Goal: Information Seeking & Learning: Find specific fact

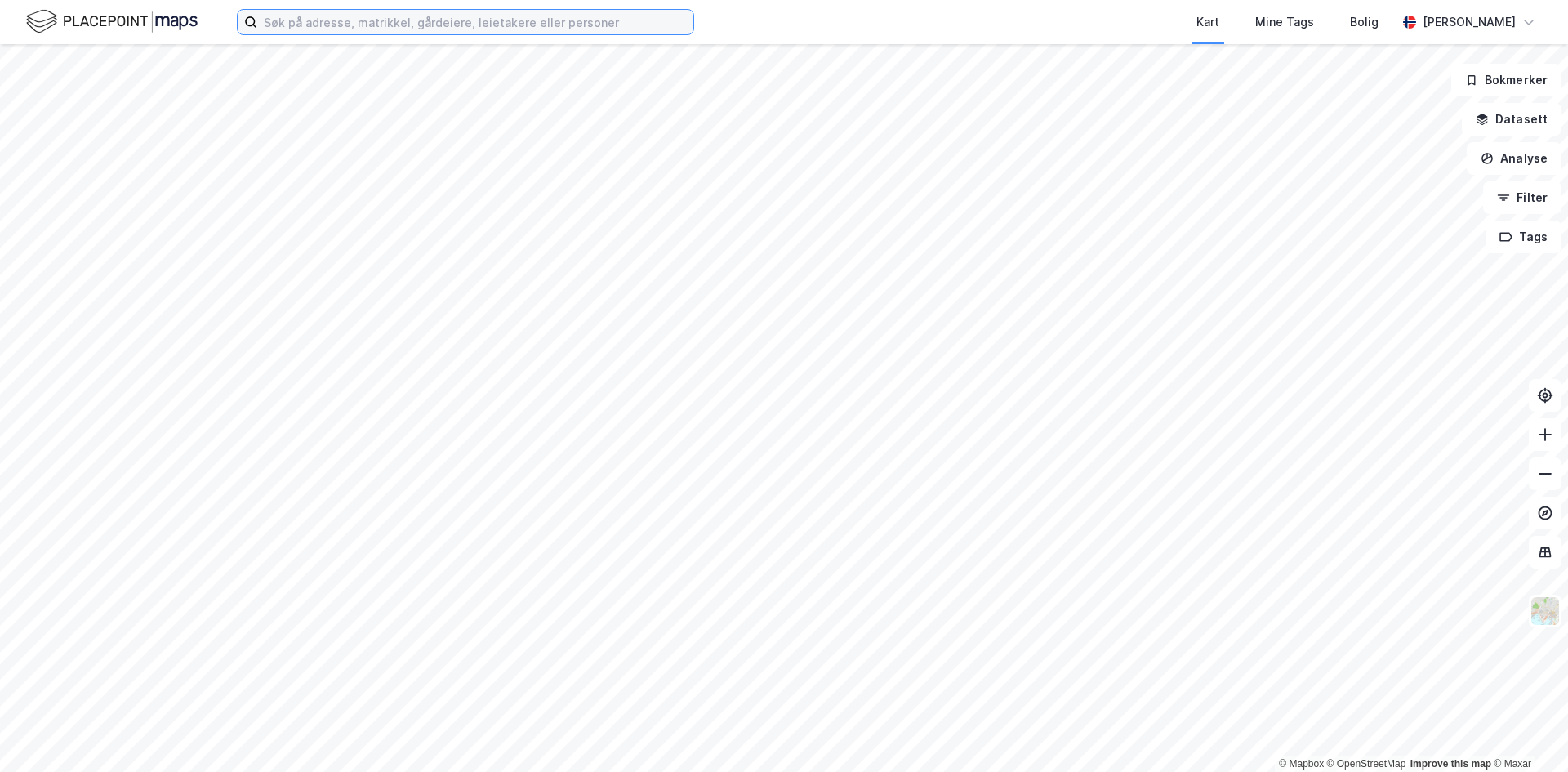
click at [341, 18] on input at bounding box center [475, 22] width 436 height 25
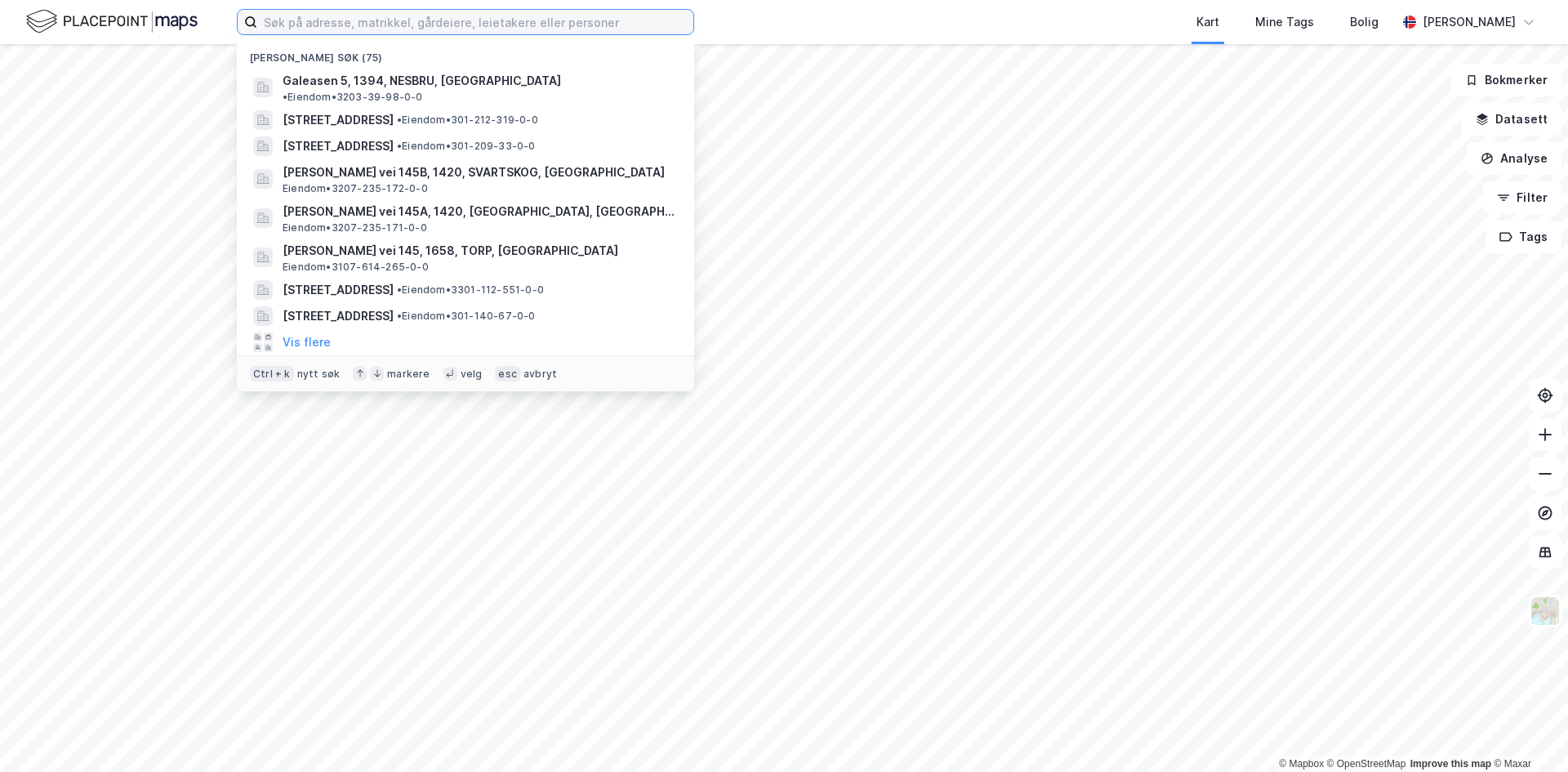
paste input "Skårersletta 61, 1473 [GEOGRAPHIC_DATA], [GEOGRAPHIC_DATA]"
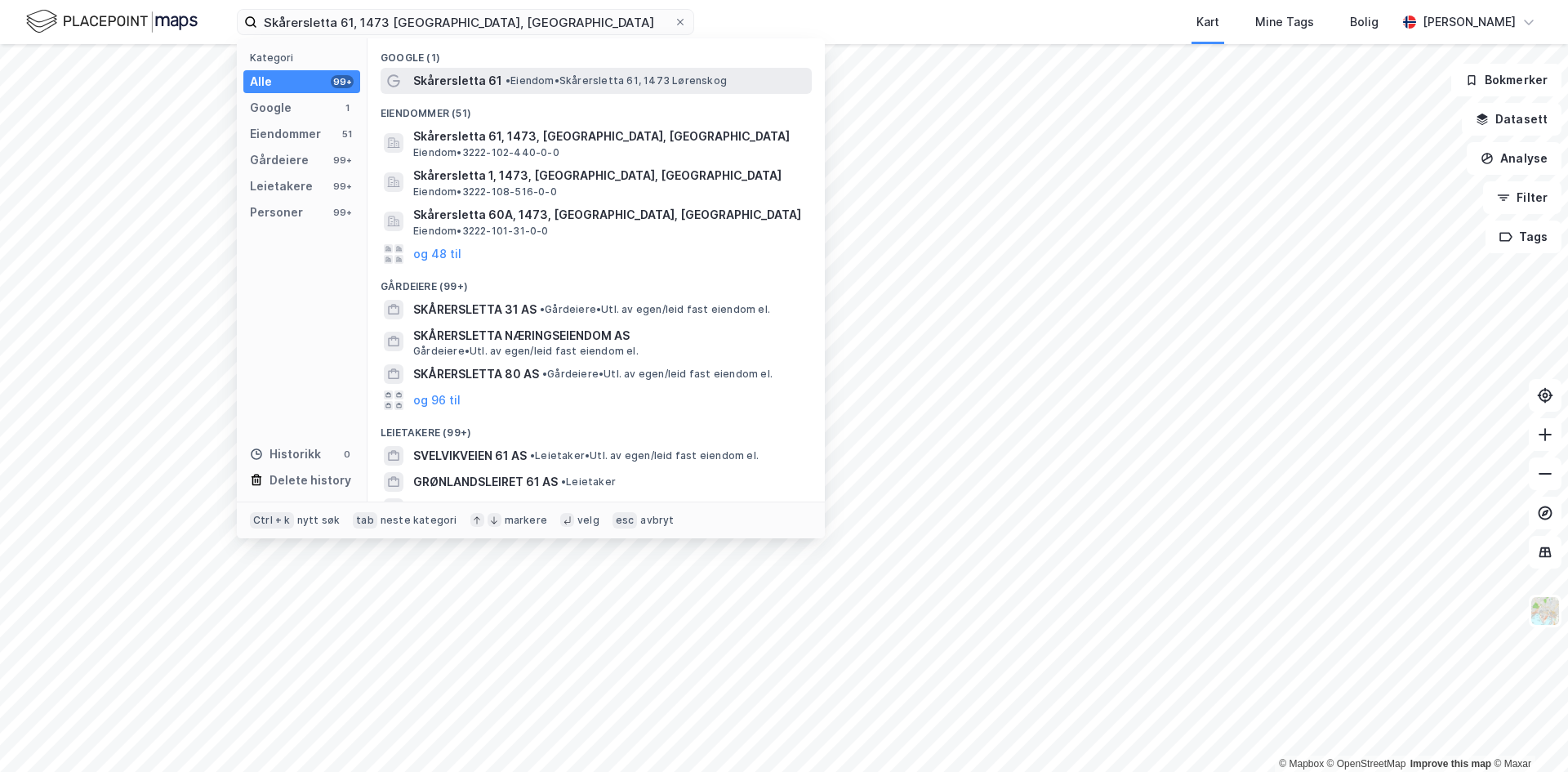
click at [451, 81] on span "Skårersletta 61" at bounding box center [458, 81] width 89 height 20
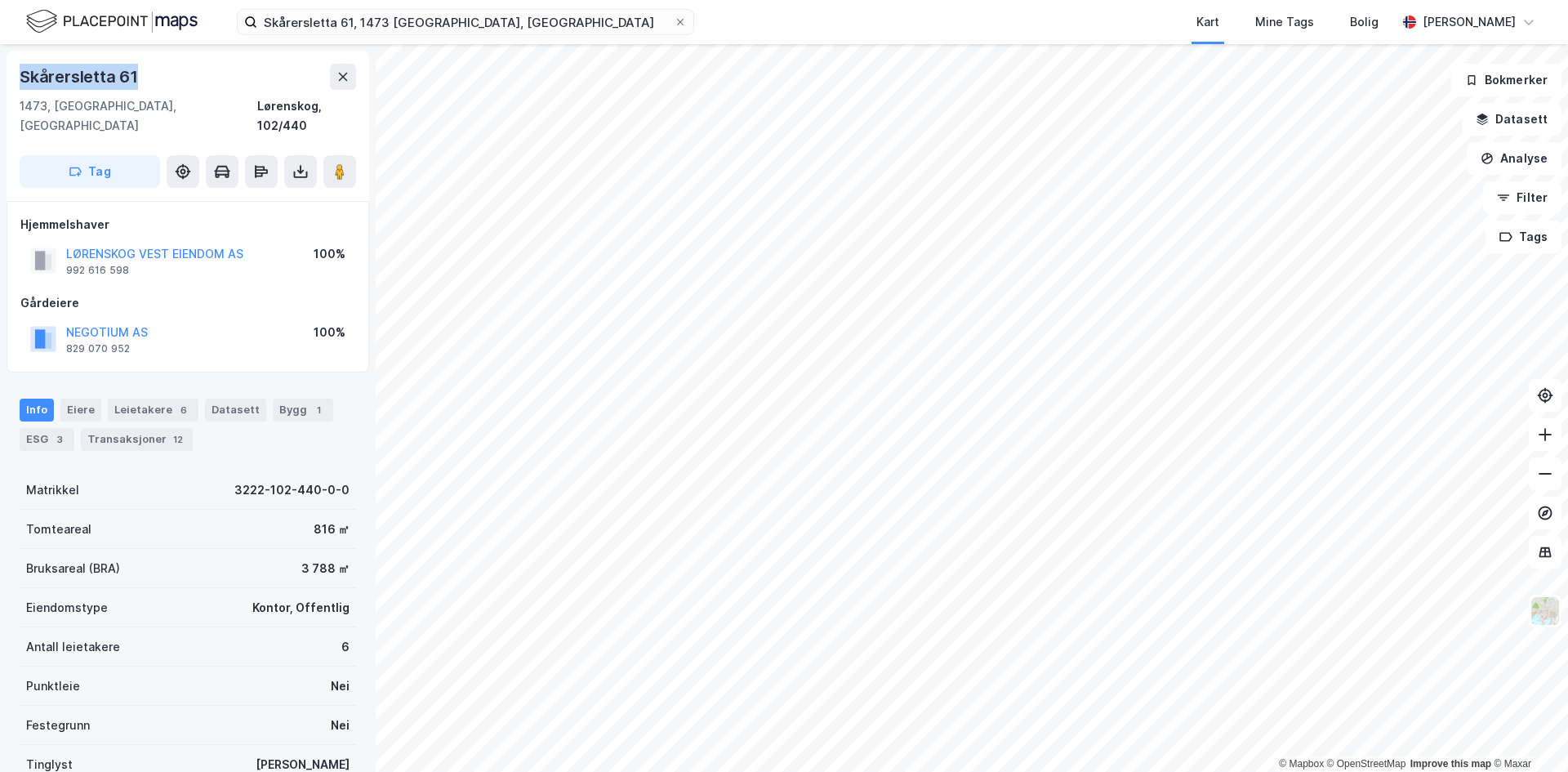
drag, startPoint x: 149, startPoint y: 76, endPoint x: 13, endPoint y: 76, distance: 136.0
click at [13, 76] on div "Skårersletta 61 1473, [GEOGRAPHIC_DATA], Akershus Lørenskog, 102/440 Tag" at bounding box center [187, 126] width 362 height 150
copy div "Skårersletta 61"
drag, startPoint x: 45, startPoint y: 106, endPoint x: 15, endPoint y: 106, distance: 30.0
click at [15, 106] on div "Skårersletta 61 1473, [GEOGRAPHIC_DATA], Akershus Lørenskog, 102/440 Tag" at bounding box center [187, 126] width 362 height 150
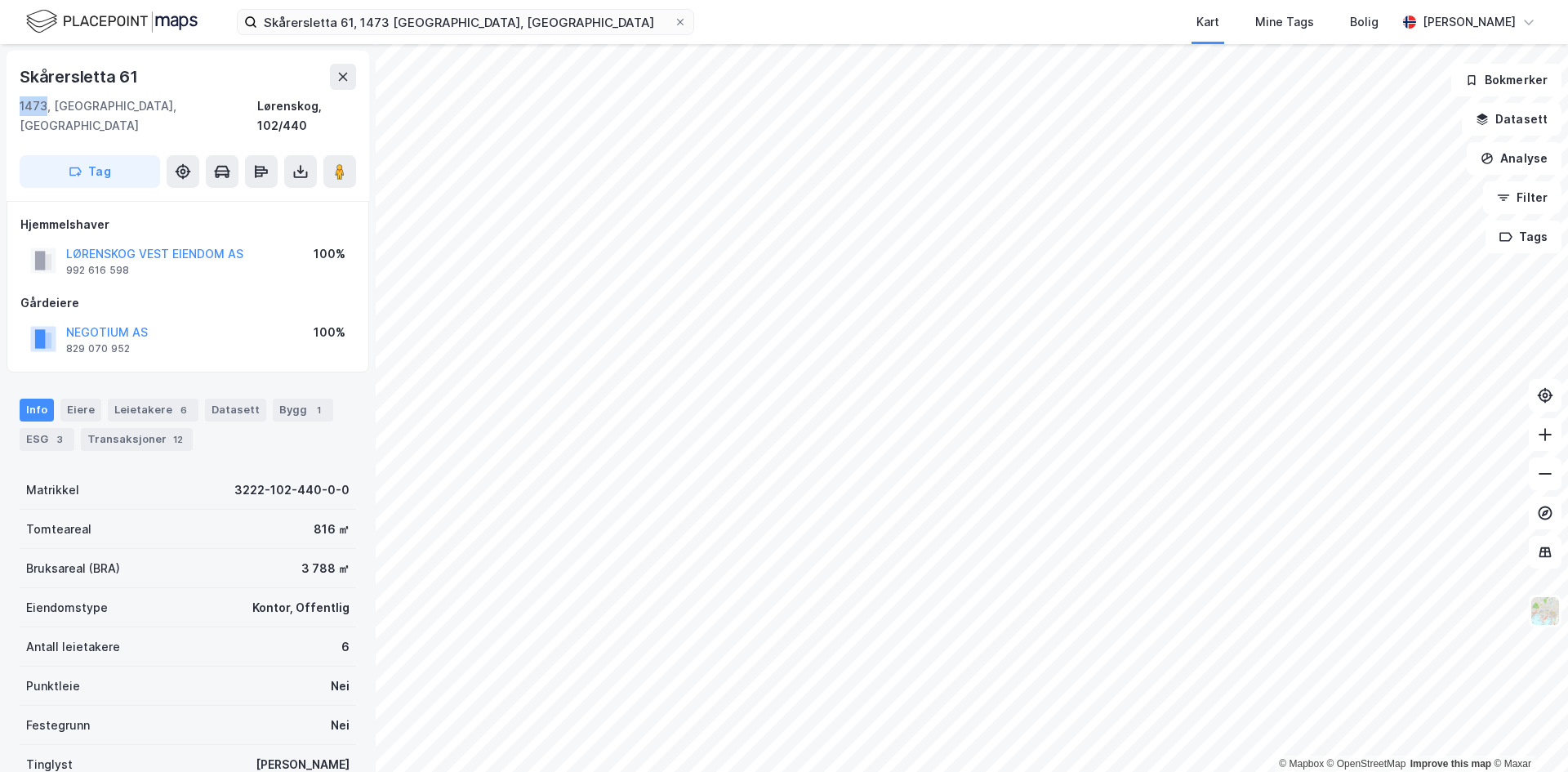
copy div "1473"
click at [518, 14] on input "Skårersletta 61, 1473 [GEOGRAPHIC_DATA], [GEOGRAPHIC_DATA]" at bounding box center [465, 22] width 417 height 25
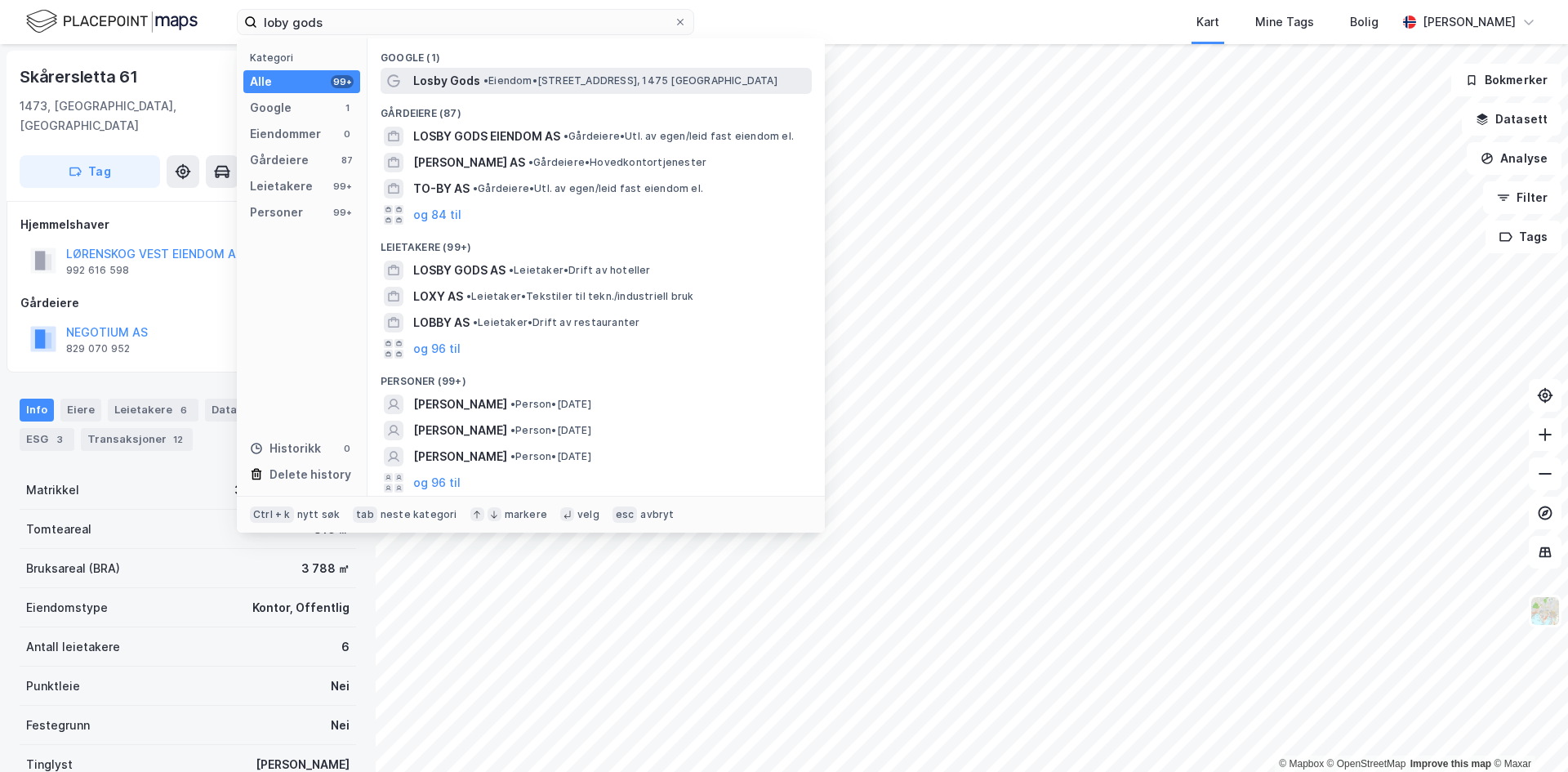
click at [514, 74] on span "• Eiendom • [STREET_ADDRESS], 1475 [GEOGRAPHIC_DATA]" at bounding box center [630, 81] width 294 height 13
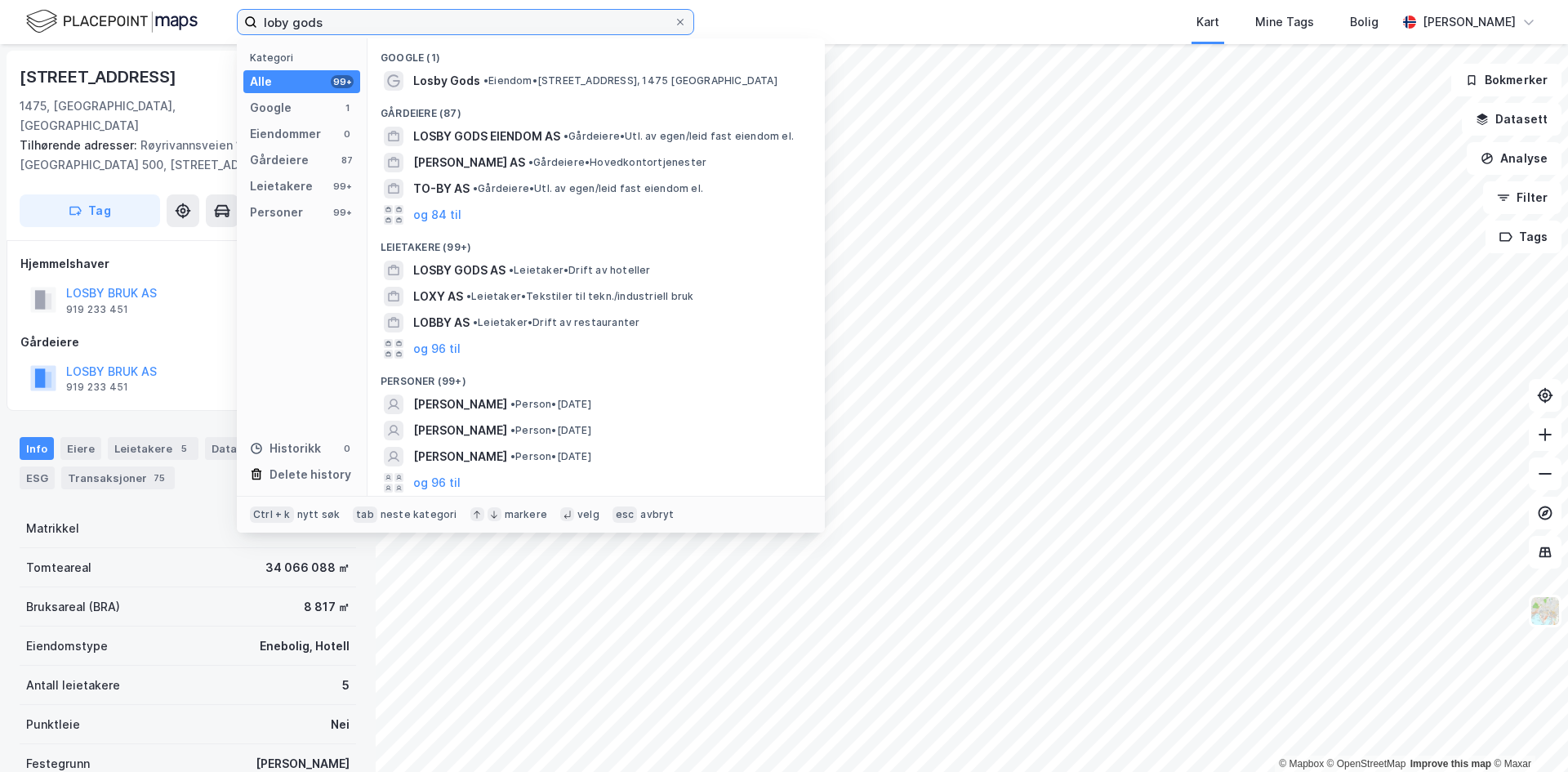
drag, startPoint x: 385, startPoint y: 20, endPoint x: 168, endPoint y: 27, distance: 217.1
click at [168, 27] on div "loby gods Kategori Alle 99+ Google 1 Eiendommer 0 Gårdeiere 87 Leietakere 99+ P…" at bounding box center [784, 22] width 1568 height 44
paste input "Bagges Eiendom AS"
type input "Bagges Eiendom AS"
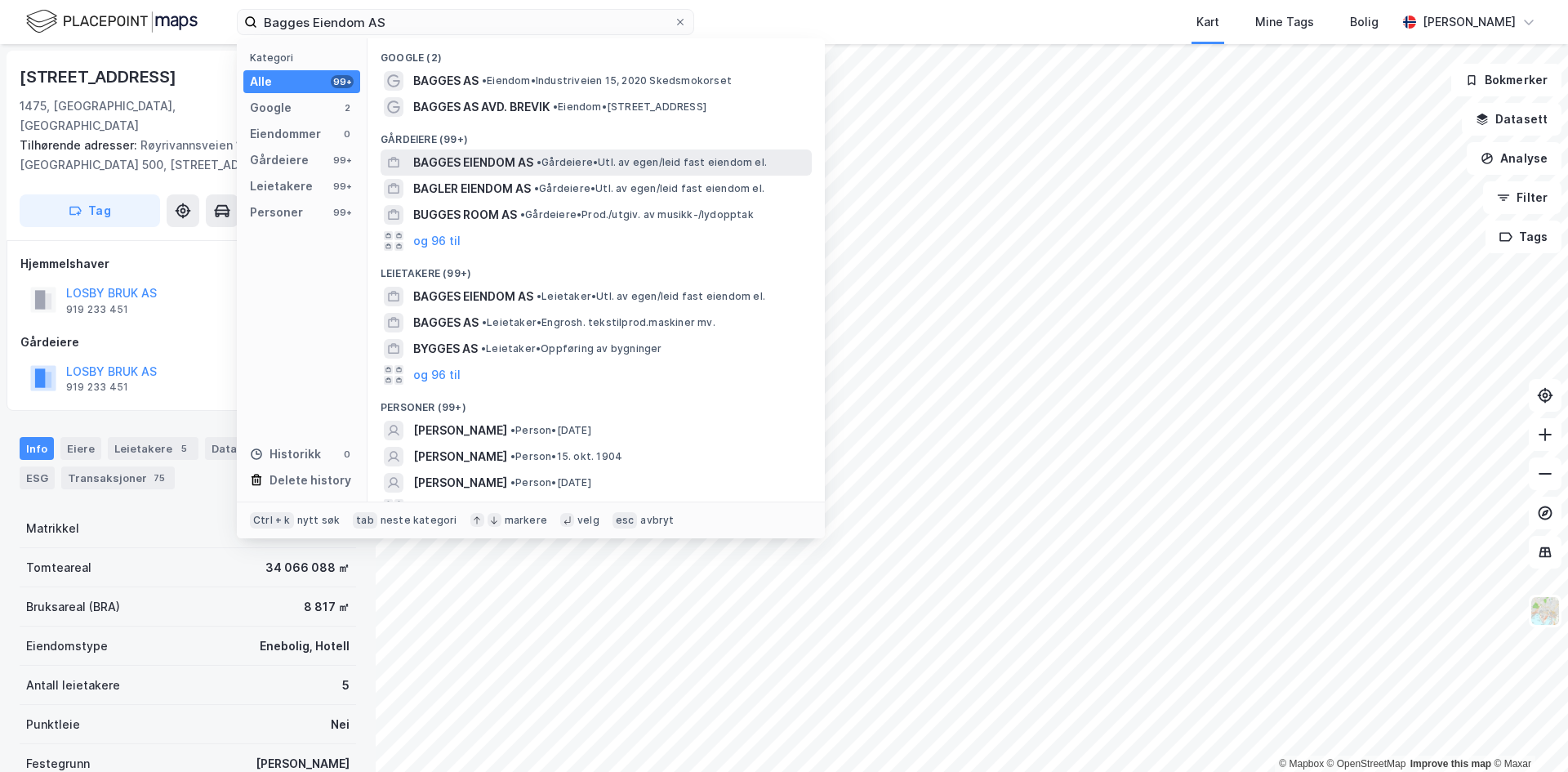
click at [434, 163] on span "BAGGES EIENDOM AS" at bounding box center [473, 163] width 120 height 20
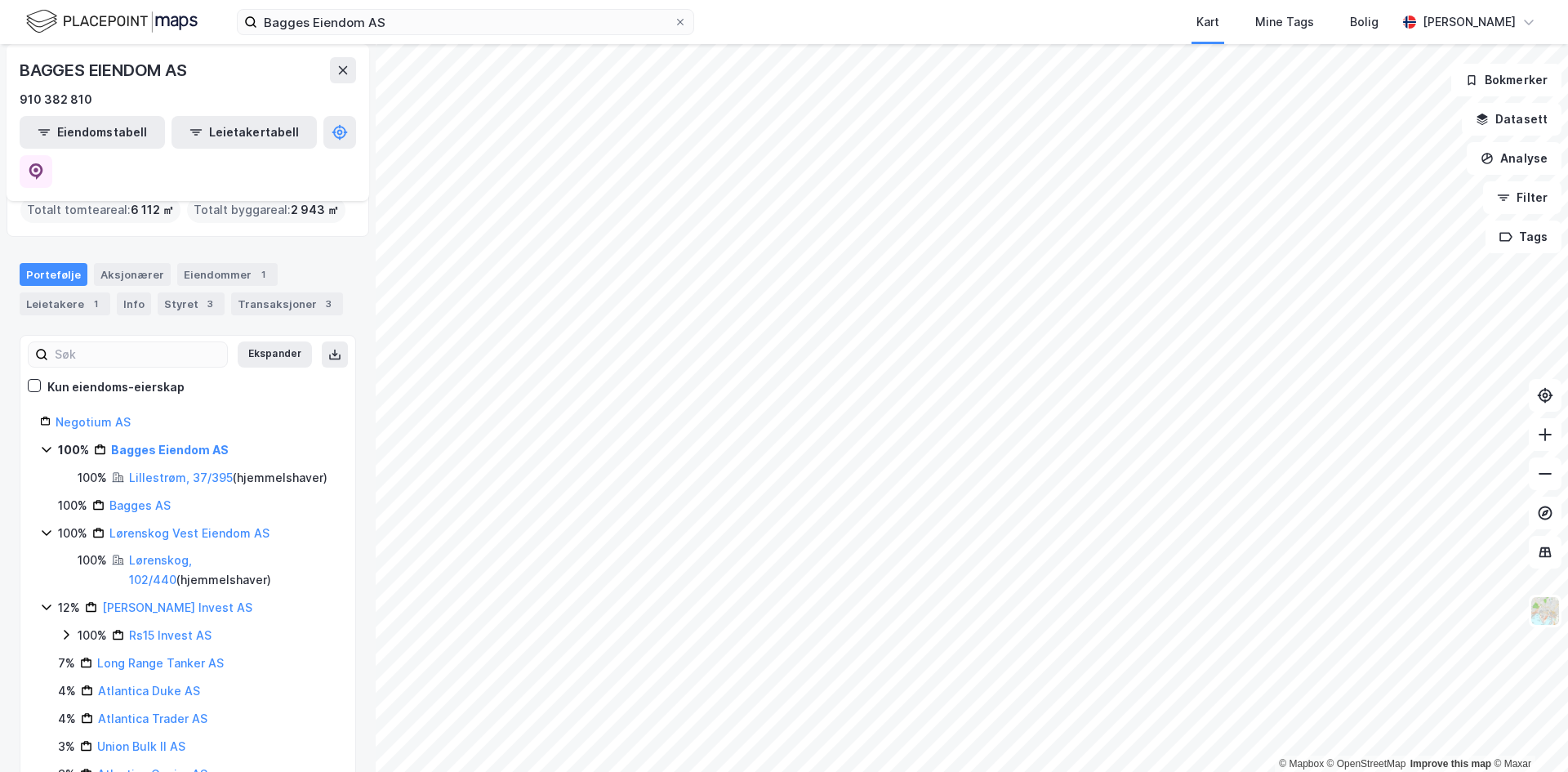
scroll to position [81, 0]
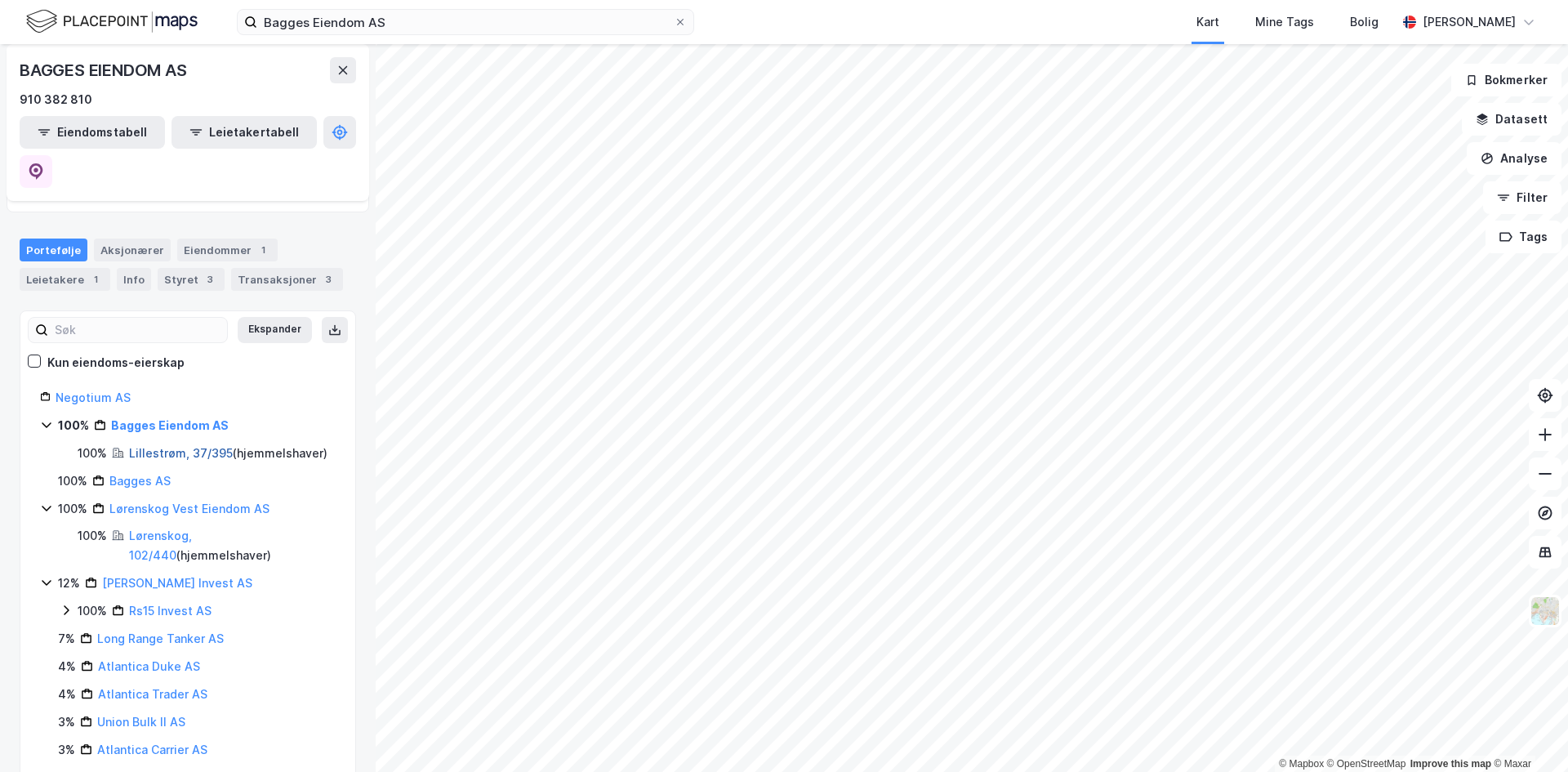
click at [148, 446] on link "Lillestrøm, 37/395" at bounding box center [181, 452] width 104 height 14
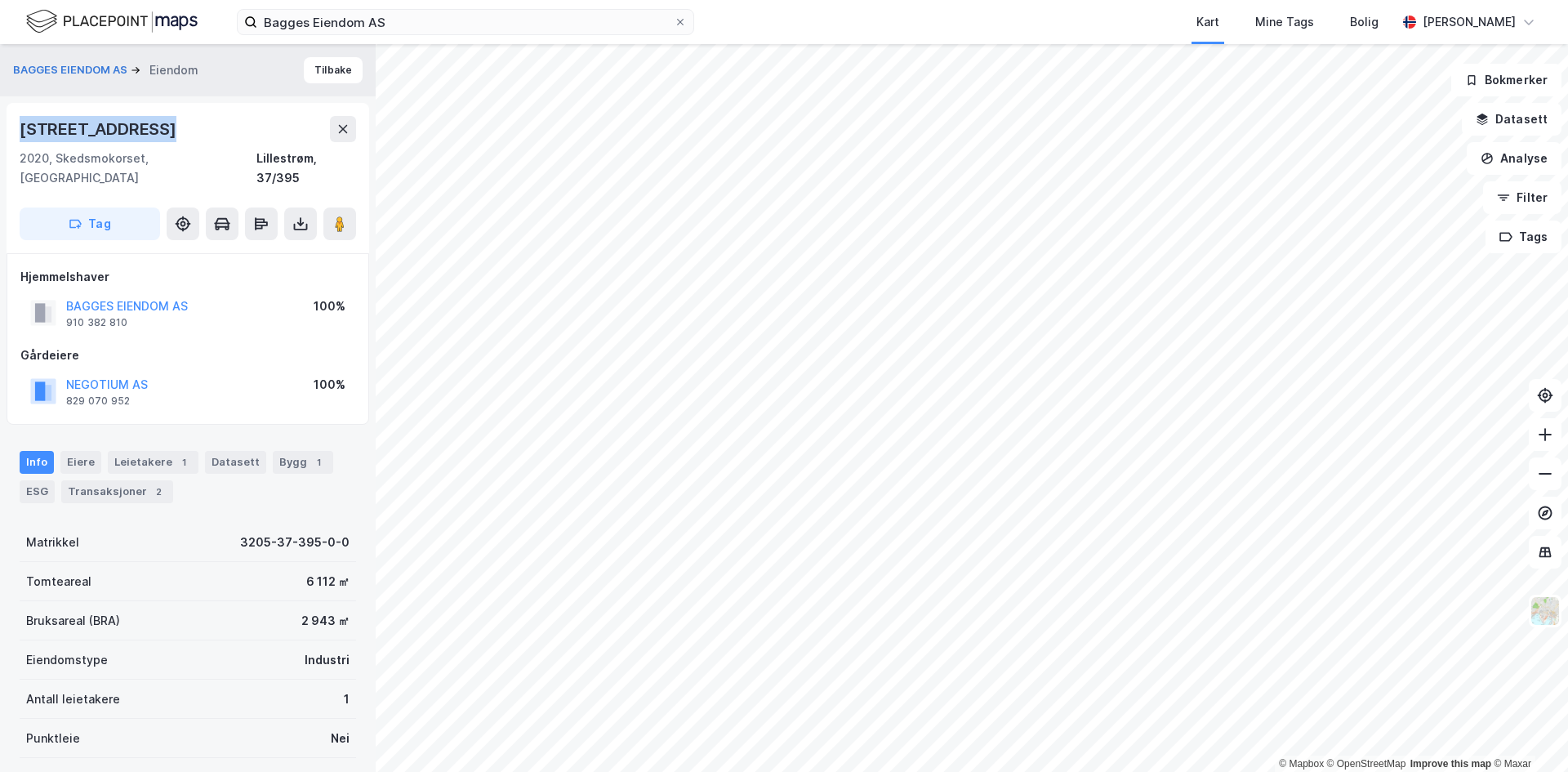
drag, startPoint x: 153, startPoint y: 127, endPoint x: 13, endPoint y: 125, distance: 140.0
click at [13, 125] on div "Industriveien 15 2020, Skedsmokorset, [GEOGRAPHIC_DATA], 37/395 Tag" at bounding box center [187, 178] width 362 height 150
copy div "[STREET_ADDRESS]"
